Goal: Transaction & Acquisition: Purchase product/service

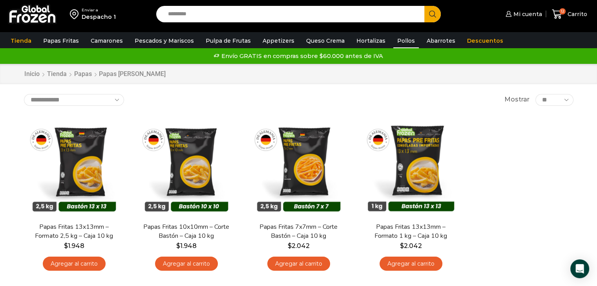
click at [403, 42] on link "Pollos" at bounding box center [406, 40] width 26 height 15
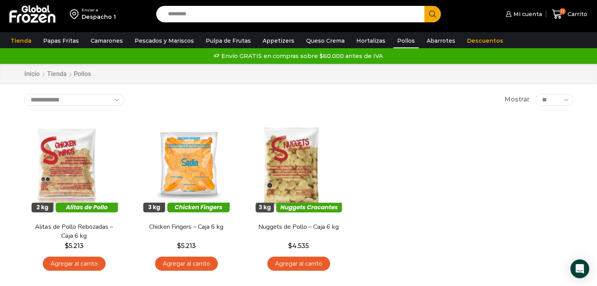
click at [377, 115] on div "En stock [GEOGRAPHIC_DATA] Alitas de Pollo Rebozadas – Caja 6 kg $ 5.213 Agrega…" at bounding box center [298, 196] width 561 height 171
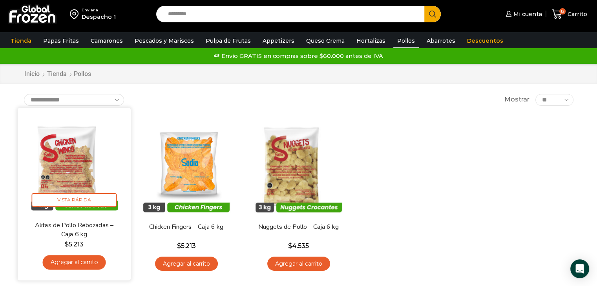
click at [80, 164] on img at bounding box center [74, 164] width 101 height 101
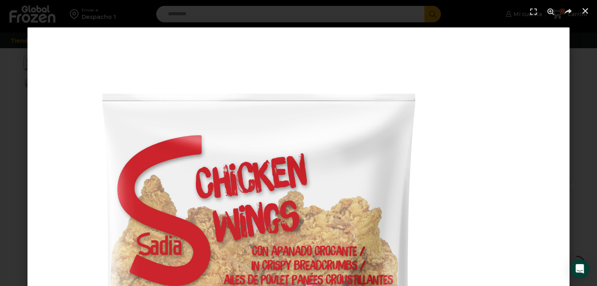
scroll to position [255, 0]
click at [597, 215] on html "WordPress WooCommerce Themes Enviar a Despacho 1 Search input Search Mi cuenta" at bounding box center [298, 183] width 597 height 877
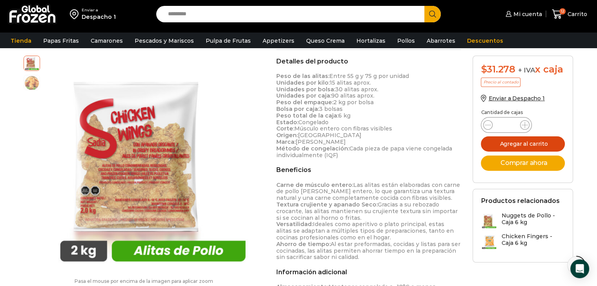
click at [525, 145] on button "Agregar al carrito" at bounding box center [523, 144] width 84 height 15
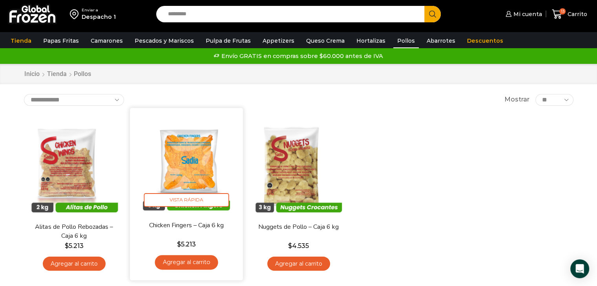
click at [199, 153] on img at bounding box center [186, 164] width 101 height 101
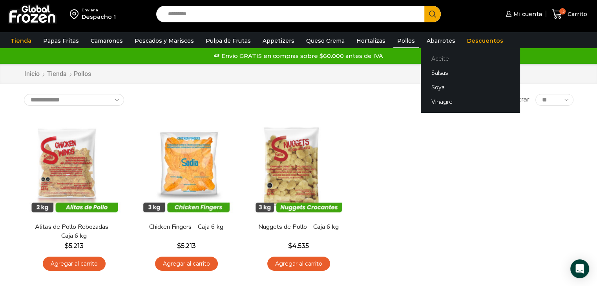
click at [425, 57] on link "Aceite" at bounding box center [470, 58] width 99 height 15
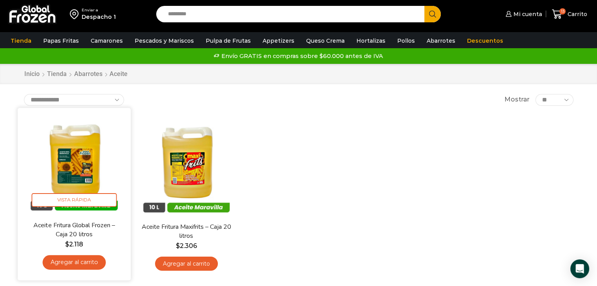
click at [89, 262] on link "Agregar al carrito" at bounding box center [73, 262] width 63 height 15
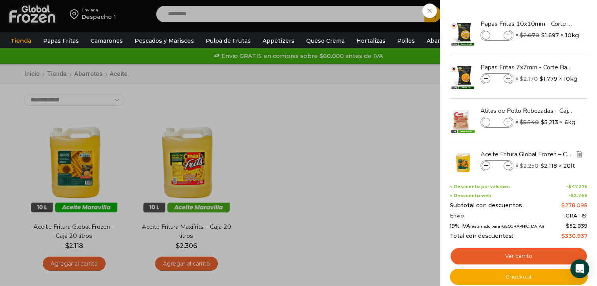
click at [509, 167] on icon at bounding box center [508, 166] width 4 height 4
type input "*"
click at [550, 24] on div "15 [GEOGRAPHIC_DATA] 15 15 Shopping Cart" at bounding box center [569, 14] width 39 height 18
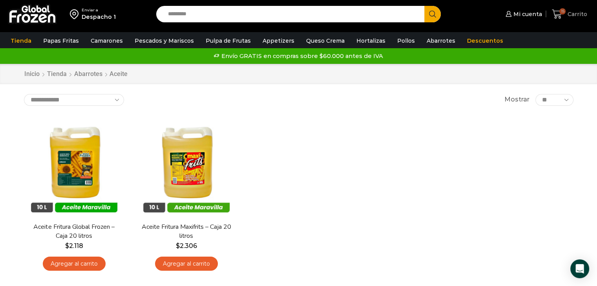
click at [573, 14] on span "Carrito" at bounding box center [576, 14] width 22 height 8
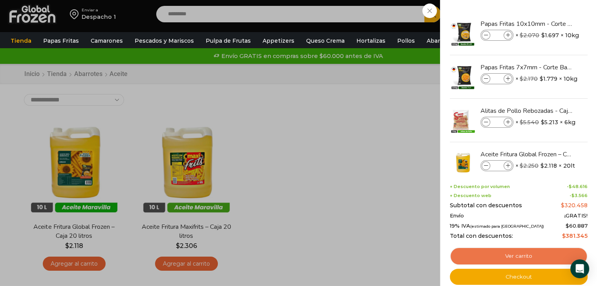
click at [513, 262] on link "Ver carrito" at bounding box center [519, 257] width 138 height 18
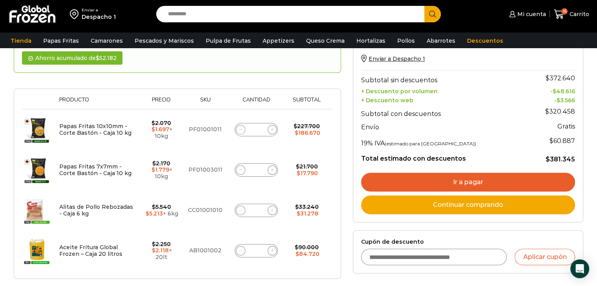
scroll to position [118, 0]
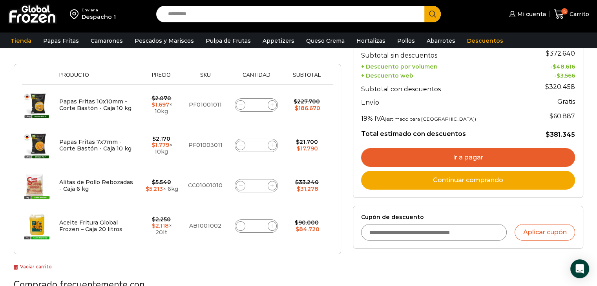
click at [451, 161] on link "Ir a pagar" at bounding box center [468, 157] width 214 height 19
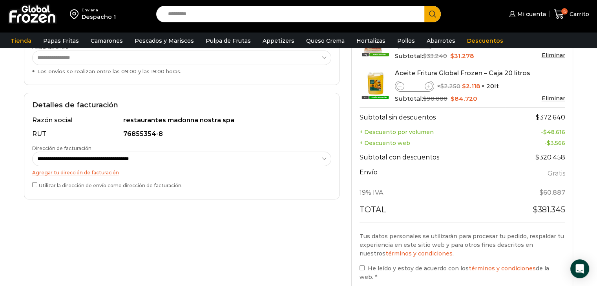
scroll to position [235, 0]
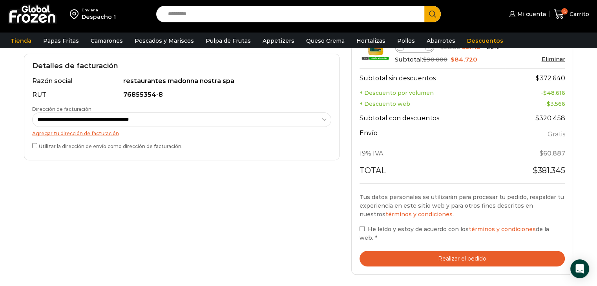
click at [445, 251] on button "Realizar el pedido" at bounding box center [462, 259] width 206 height 16
